Goal: Task Accomplishment & Management: Complete application form

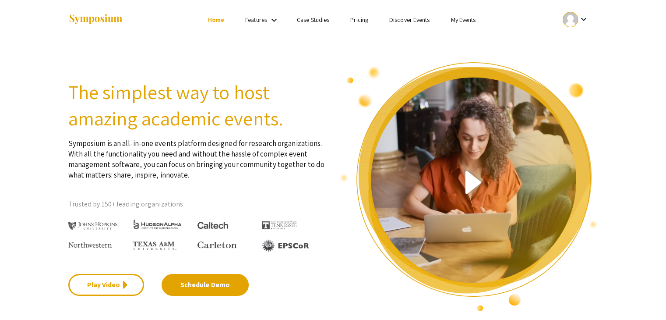
scroll to position [14, 0]
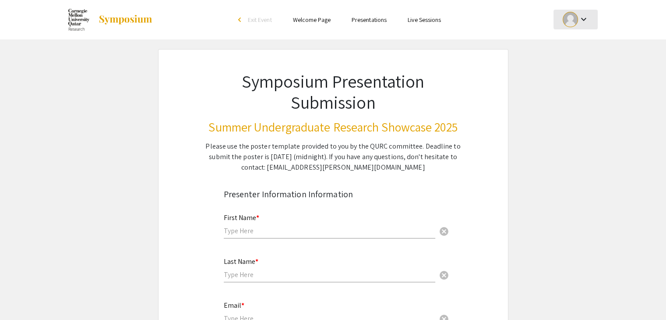
click at [570, 22] on div at bounding box center [570, 19] width 15 height 15
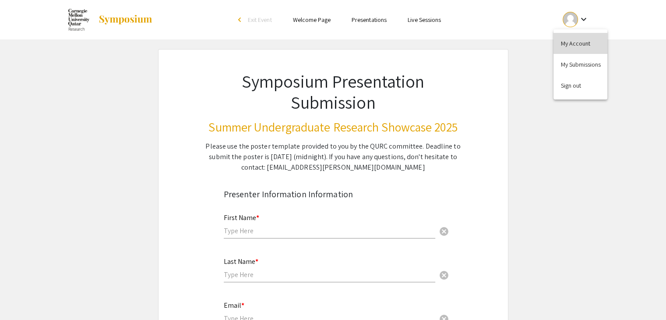
click at [567, 46] on button "My Account" at bounding box center [580, 43] width 54 height 21
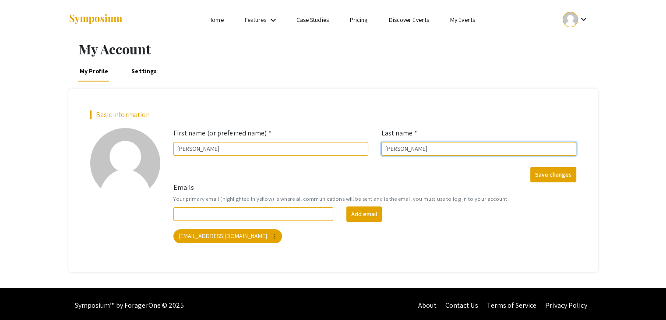
click at [385, 148] on input "Casagrande" at bounding box center [478, 149] width 195 height 14
type input "Savi Casagrande"
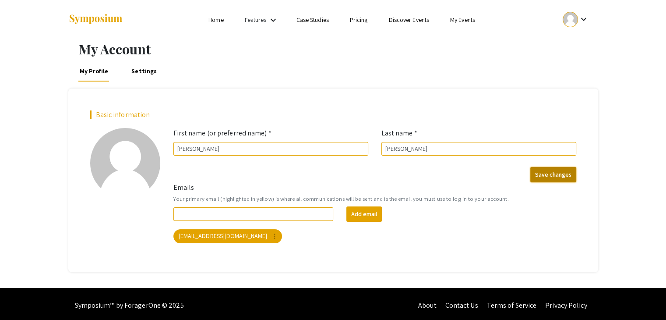
click at [552, 170] on button "Save changes" at bounding box center [553, 174] width 46 height 15
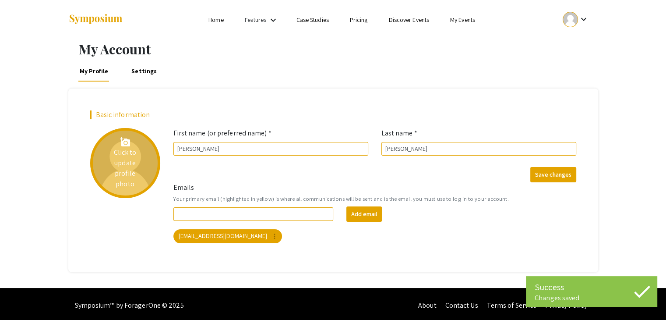
click at [136, 137] on div "add_a_photo Click to update profile photo" at bounding box center [125, 163] width 70 height 70
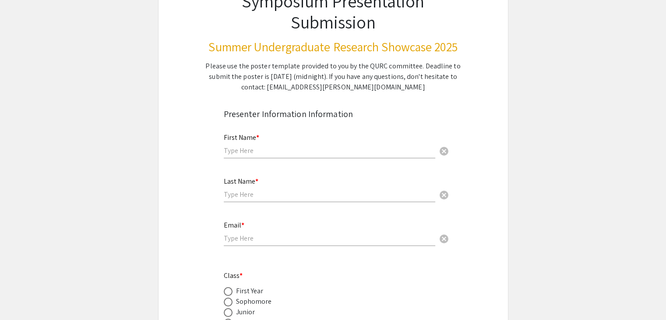
scroll to position [81, 0]
click at [243, 148] on input "text" at bounding box center [329, 149] width 211 height 9
type input "Marco"
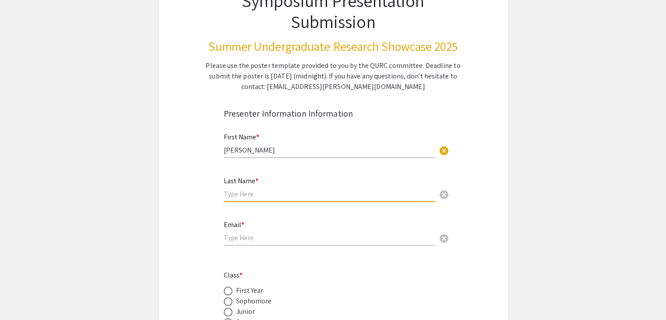
click at [232, 195] on input "text" at bounding box center [329, 193] width 211 height 9
type input "Savi Casagrande"
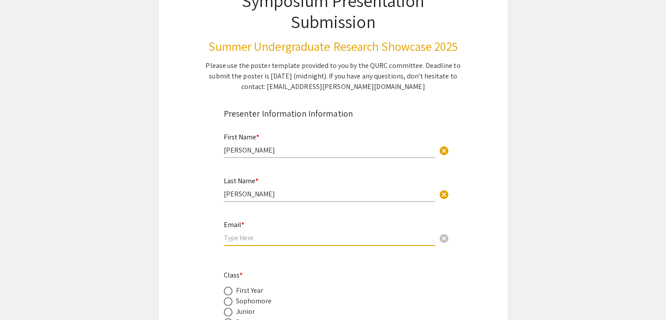
click at [238, 237] on input "email" at bounding box center [329, 237] width 211 height 9
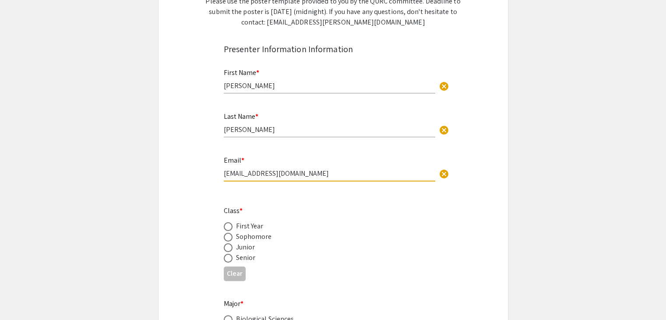
scroll to position [166, 0]
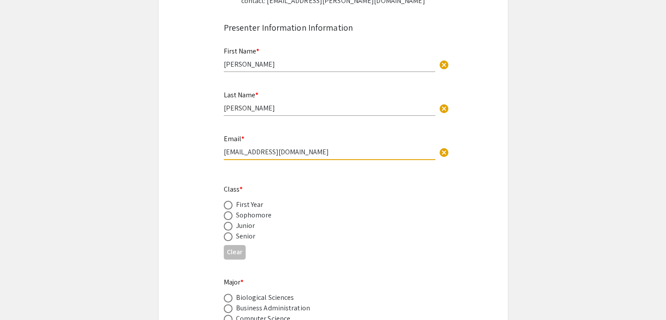
type input "mcasagra@qatar.cmu.edu"
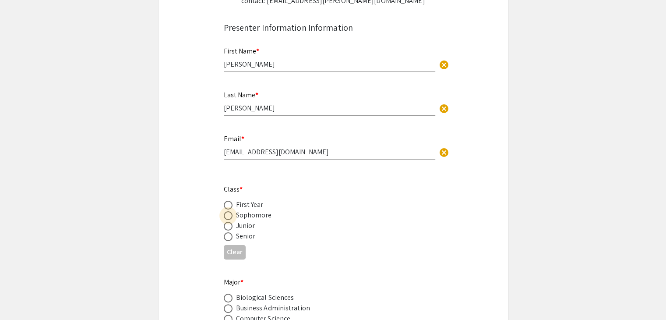
click at [235, 213] on label at bounding box center [230, 215] width 12 height 9
click at [233, 213] on input "radio" at bounding box center [228, 215] width 9 height 9
radio input "true"
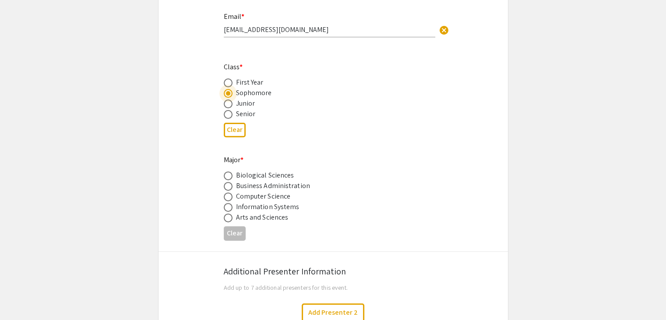
scroll to position [289, 0]
click at [231, 183] on span at bounding box center [228, 185] width 9 height 9
click at [231, 183] on input "radio" at bounding box center [228, 185] width 9 height 9
radio input "true"
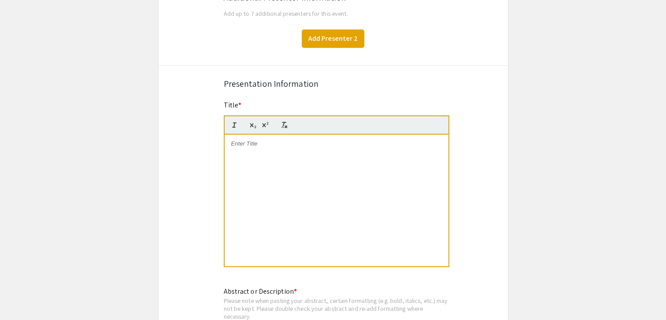
scroll to position [567, 0]
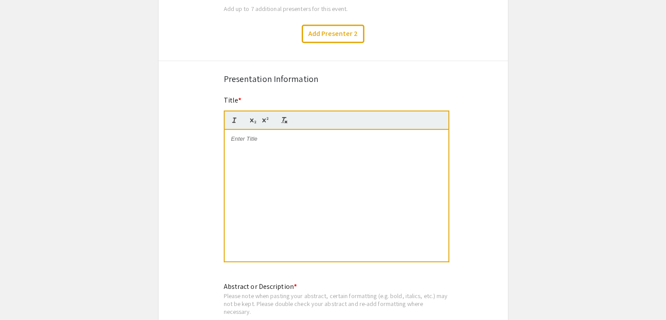
click at [299, 164] on div at bounding box center [337, 195] width 224 height 131
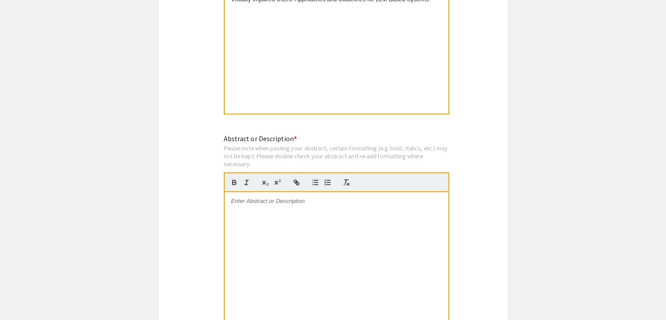
scroll to position [717, 0]
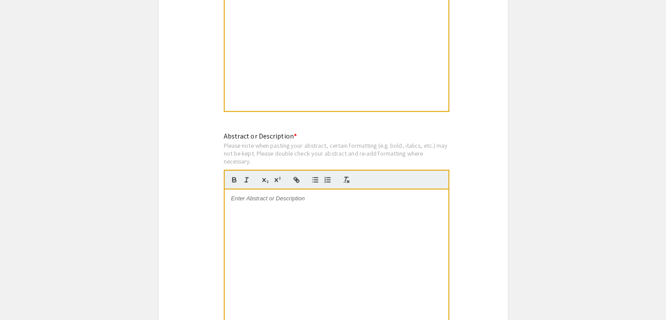
click at [240, 250] on div at bounding box center [337, 254] width 224 height 131
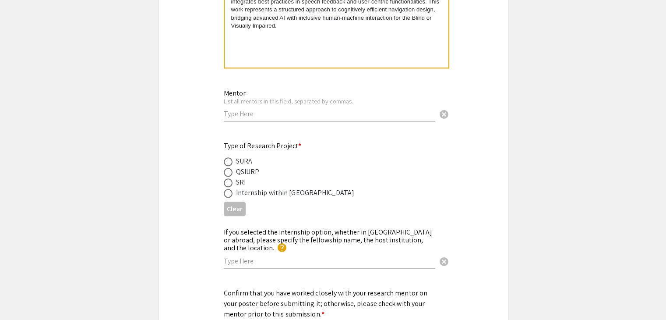
scroll to position [972, 0]
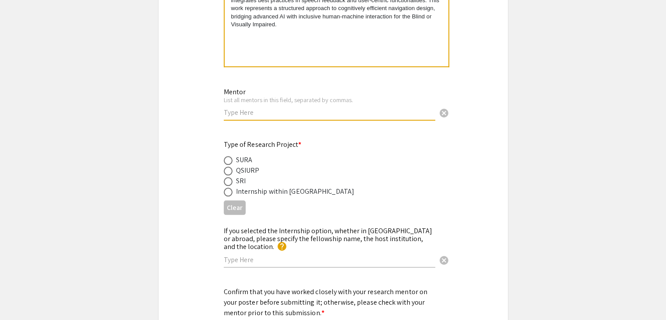
click at [280, 108] on input "text" at bounding box center [329, 112] width 211 height 9
paste input "Mohammed Yusuf Ansari, Eduardo Feo Flushing"
type input "Mohammed Yusuf Ansari, Eduardo Feo Flushing"
click at [331, 88] on div "Mentor List all mentors in this field, separated by commas. Mohammed Yusuf Ansa…" at bounding box center [329, 99] width 211 height 41
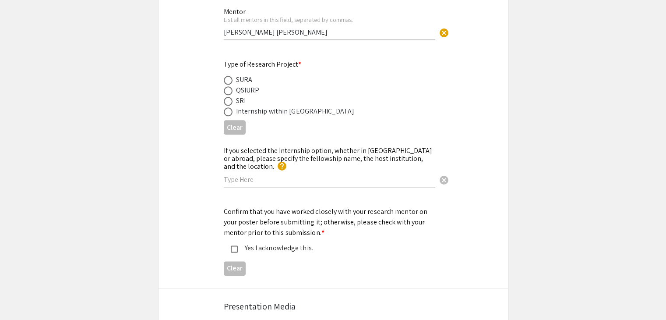
scroll to position [1052, 0]
click at [245, 76] on div "SURA" at bounding box center [244, 79] width 16 height 11
click at [224, 76] on span at bounding box center [228, 79] width 9 height 9
click at [224, 76] on input "radio" at bounding box center [228, 79] width 9 height 9
radio input "true"
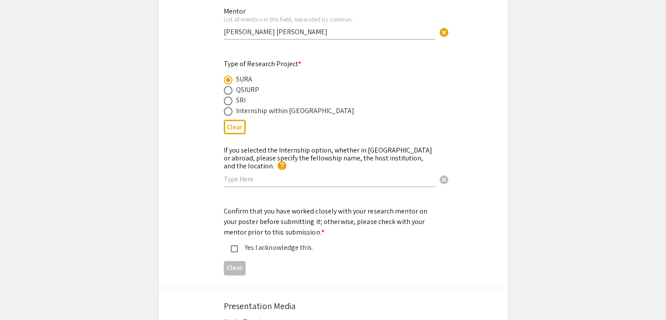
click at [238, 242] on div "Yes I acknowledge this." at bounding box center [330, 247] width 184 height 11
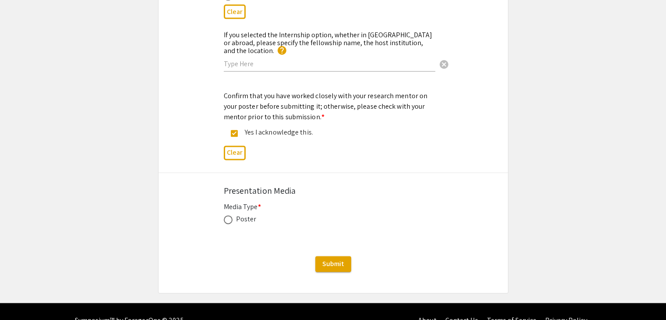
scroll to position [1168, 0]
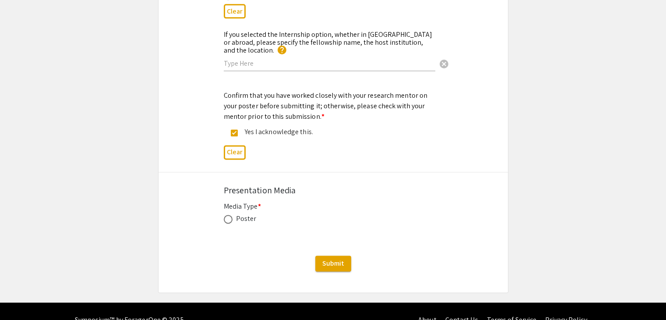
click at [238, 213] on div "Poster" at bounding box center [246, 218] width 21 height 11
click at [230, 215] on span at bounding box center [228, 219] width 9 height 9
click at [230, 215] on input "radio" at bounding box center [228, 219] width 9 height 9
radio input "true"
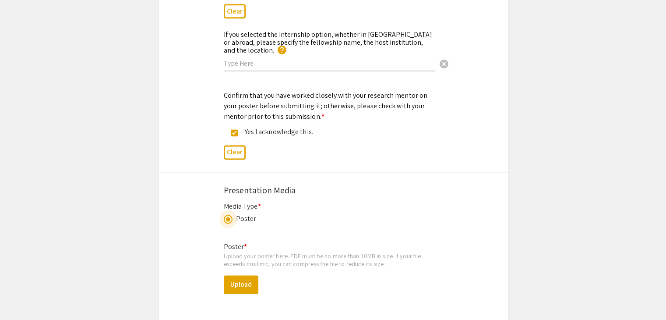
click at [245, 262] on div "Poster * Upload your poster here. PDF must be no more than 10MB in size. If you…" at bounding box center [333, 274] width 219 height 80
click at [245, 275] on button "Upload" at bounding box center [241, 284] width 35 height 18
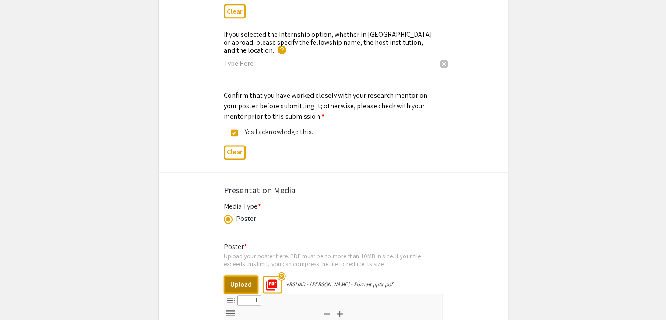
select select "custom"
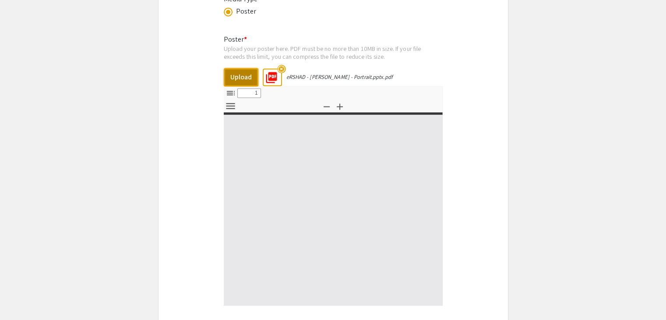
scroll to position [1380, 0]
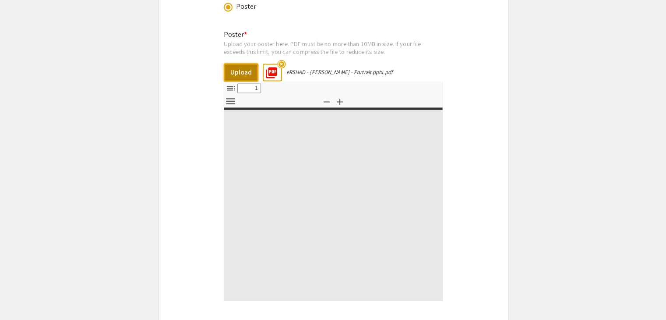
type input "0"
select select "custom"
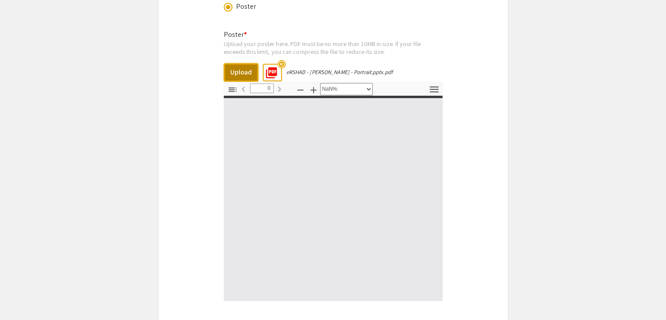
type input "1"
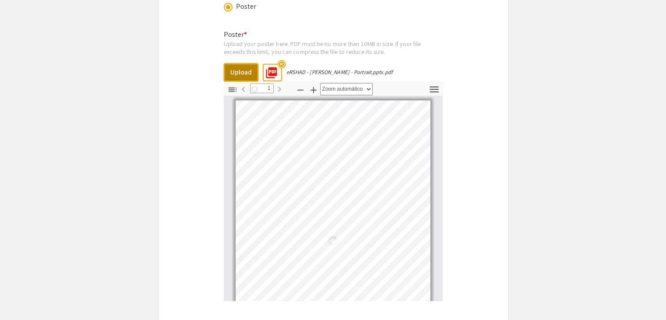
select select "auto"
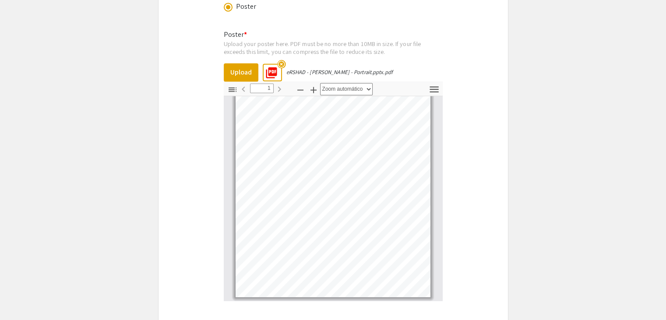
click at [280, 60] on mat-icon "highlight_off" at bounding box center [281, 64] width 8 height 8
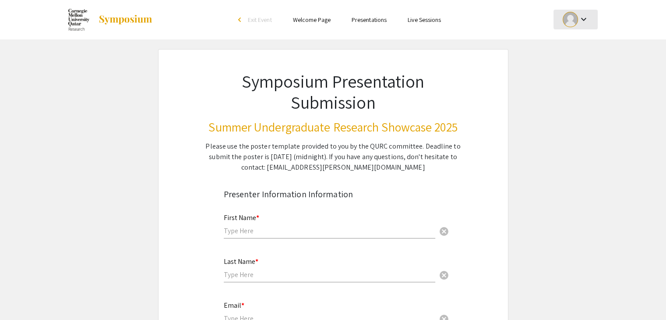
click at [580, 15] on mat-icon "keyboard_arrow_down" at bounding box center [583, 19] width 11 height 11
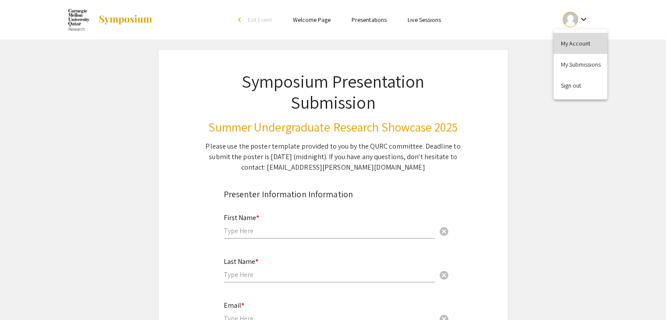
click at [570, 46] on button "My Account" at bounding box center [580, 43] width 54 height 21
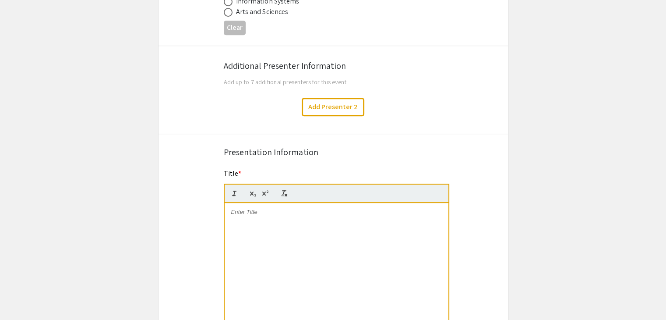
scroll to position [497, 0]
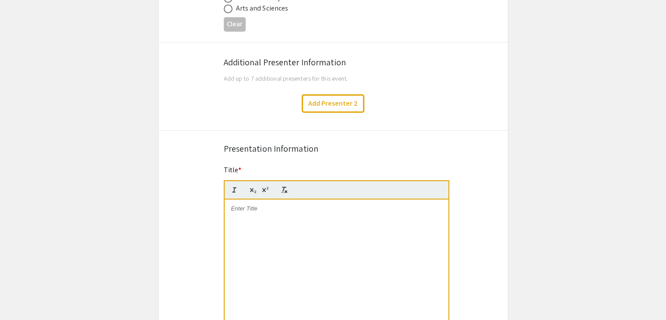
click at [267, 220] on div at bounding box center [337, 264] width 224 height 131
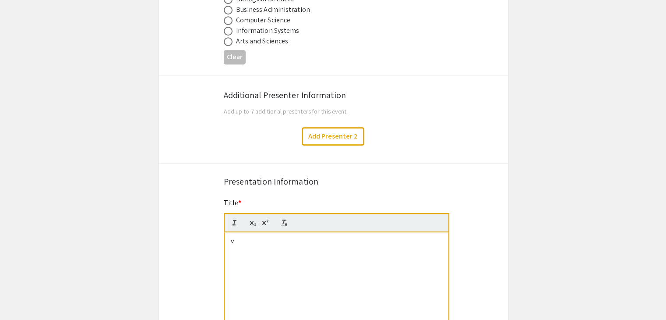
click at [254, 246] on div "v" at bounding box center [337, 297] width 224 height 131
